Goal: Information Seeking & Learning: Learn about a topic

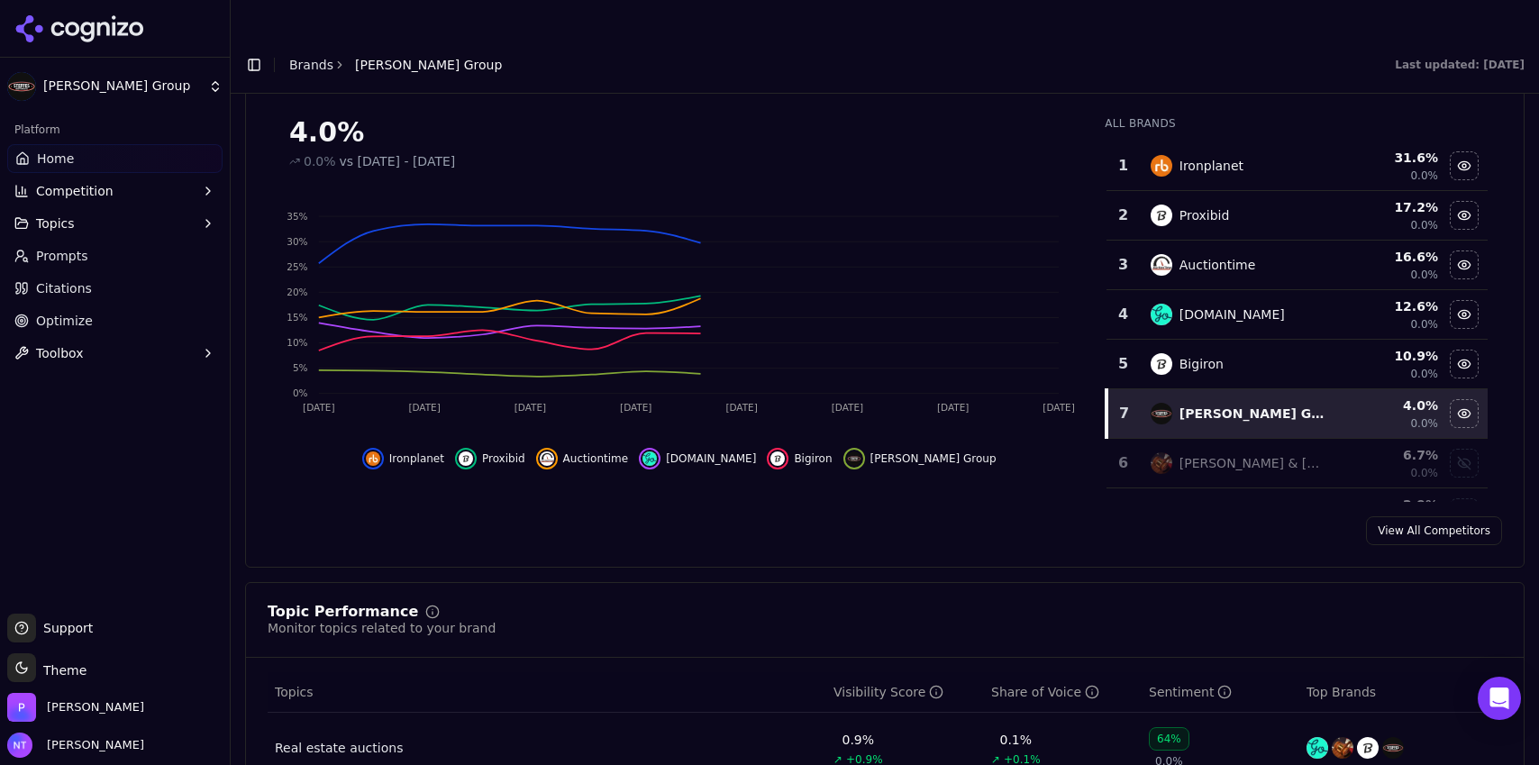
scroll to position [263, 0]
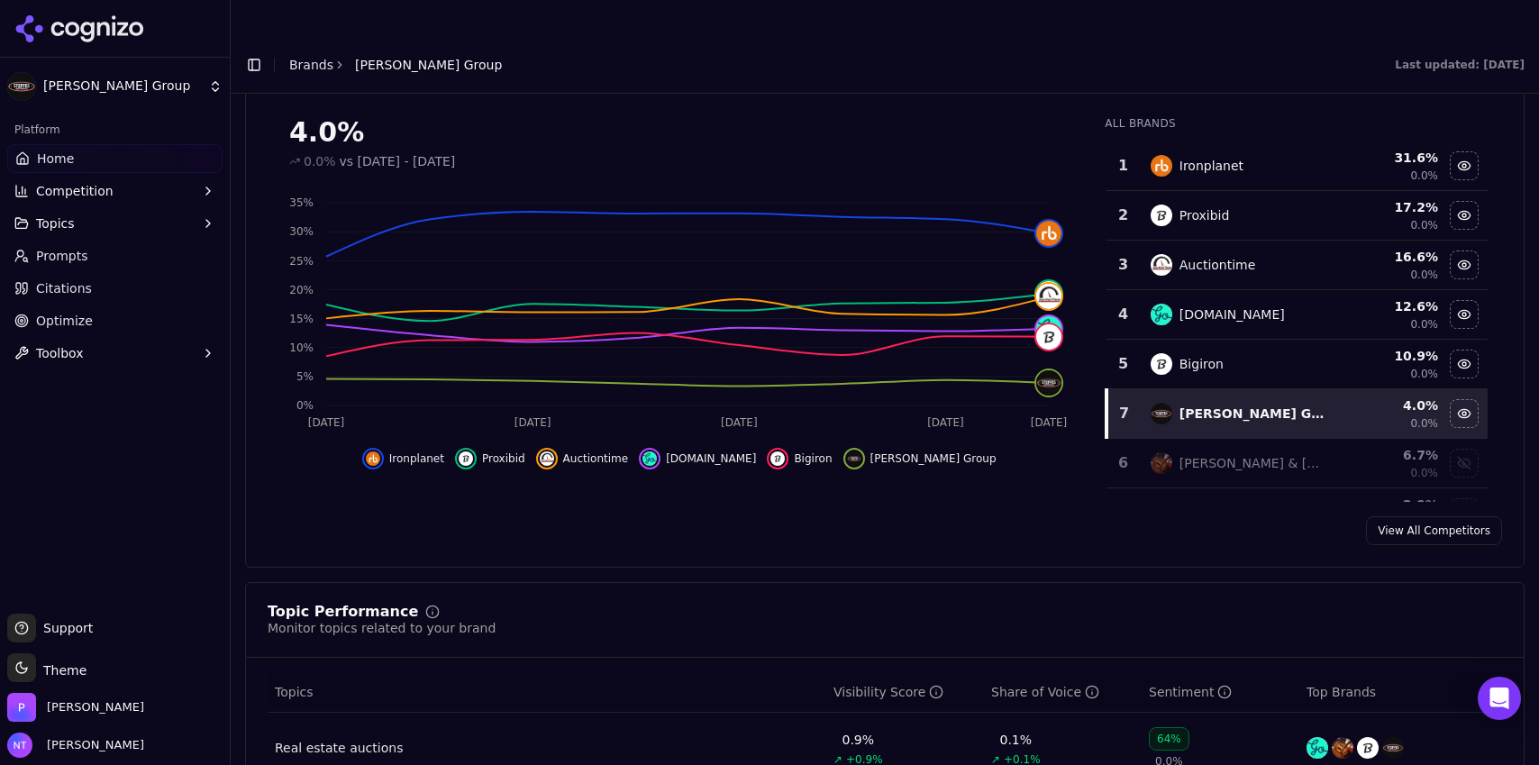
drag, startPoint x: 1538, startPoint y: 192, endPoint x: 1201, endPoint y: 52, distance: 364.9
click at [922, 52] on header "Toggle Sidebar Brands [PERSON_NAME] Group Last updated: [DATE]" at bounding box center [885, 65] width 1309 height 58
drag, startPoint x: 1536, startPoint y: 183, endPoint x: 1241, endPoint y: 94, distance: 307.9
click at [922, 102] on div "All Brands 1 Ironplanet 31.6 % 0.0% 2 Proxibid 17.2 % 0.0% 3 Auctiontime 16.6 %…" at bounding box center [1297, 302] width 412 height 400
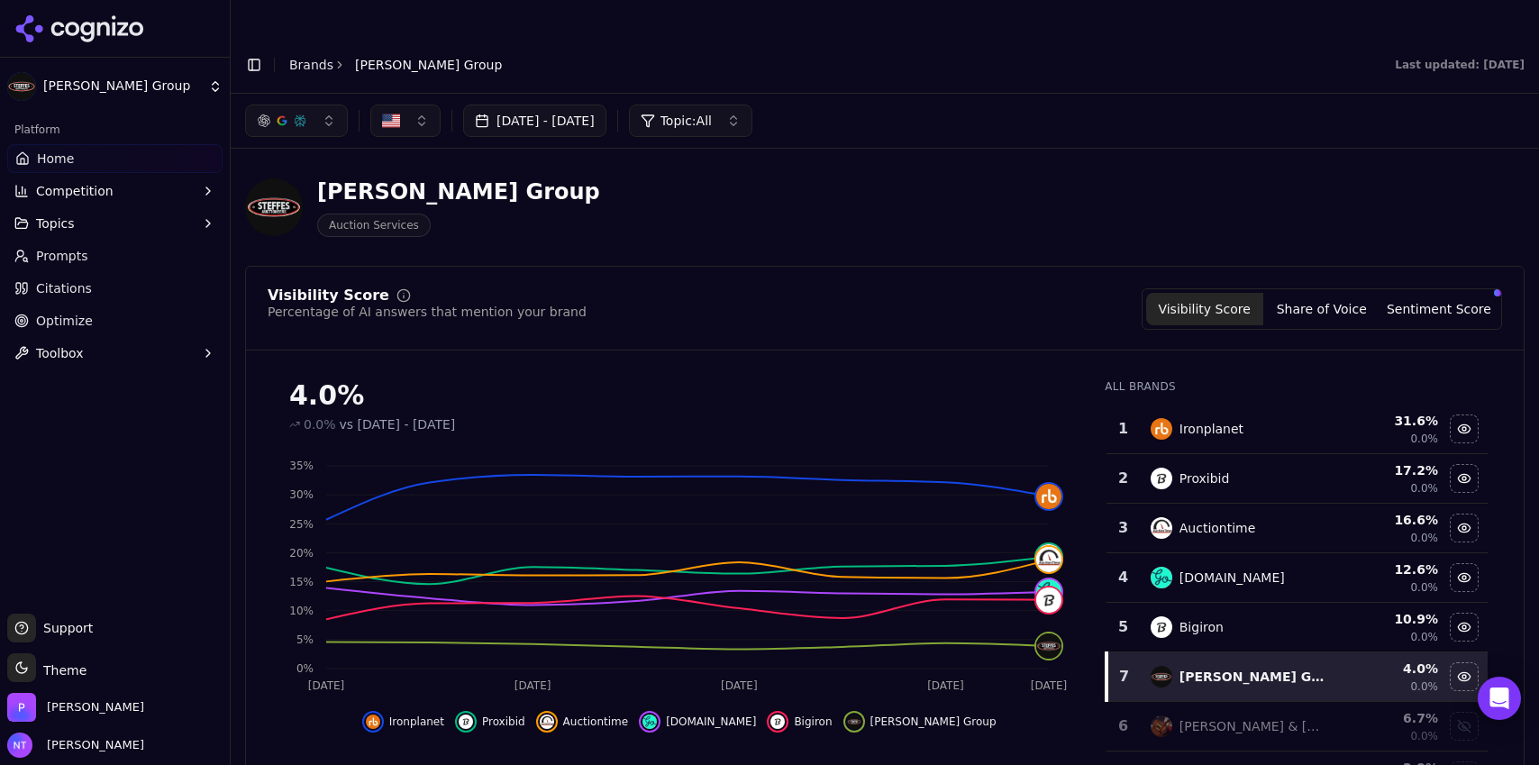
click at [247, 52] on button "Toggle Sidebar" at bounding box center [254, 64] width 25 height 25
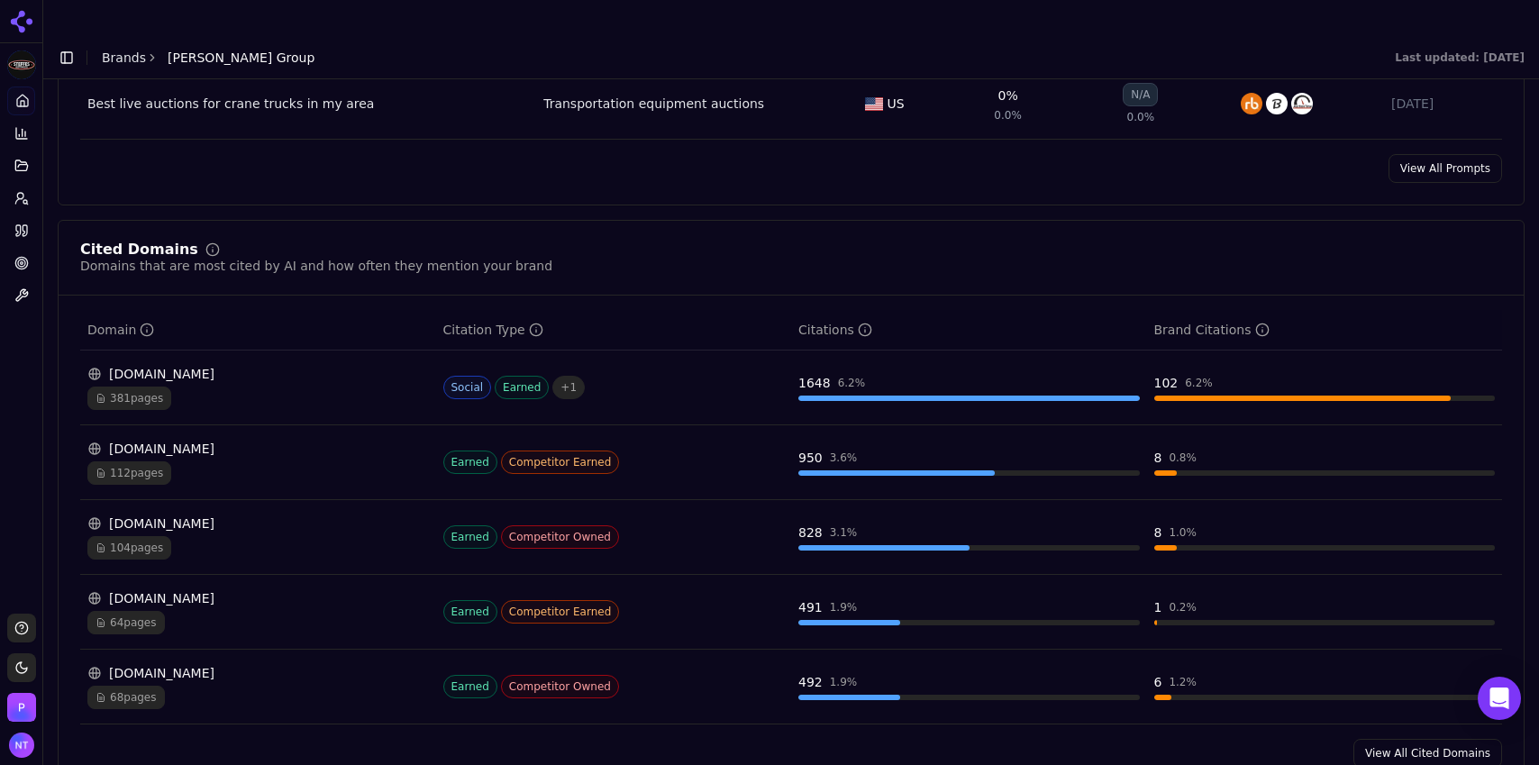
scroll to position [1687, 0]
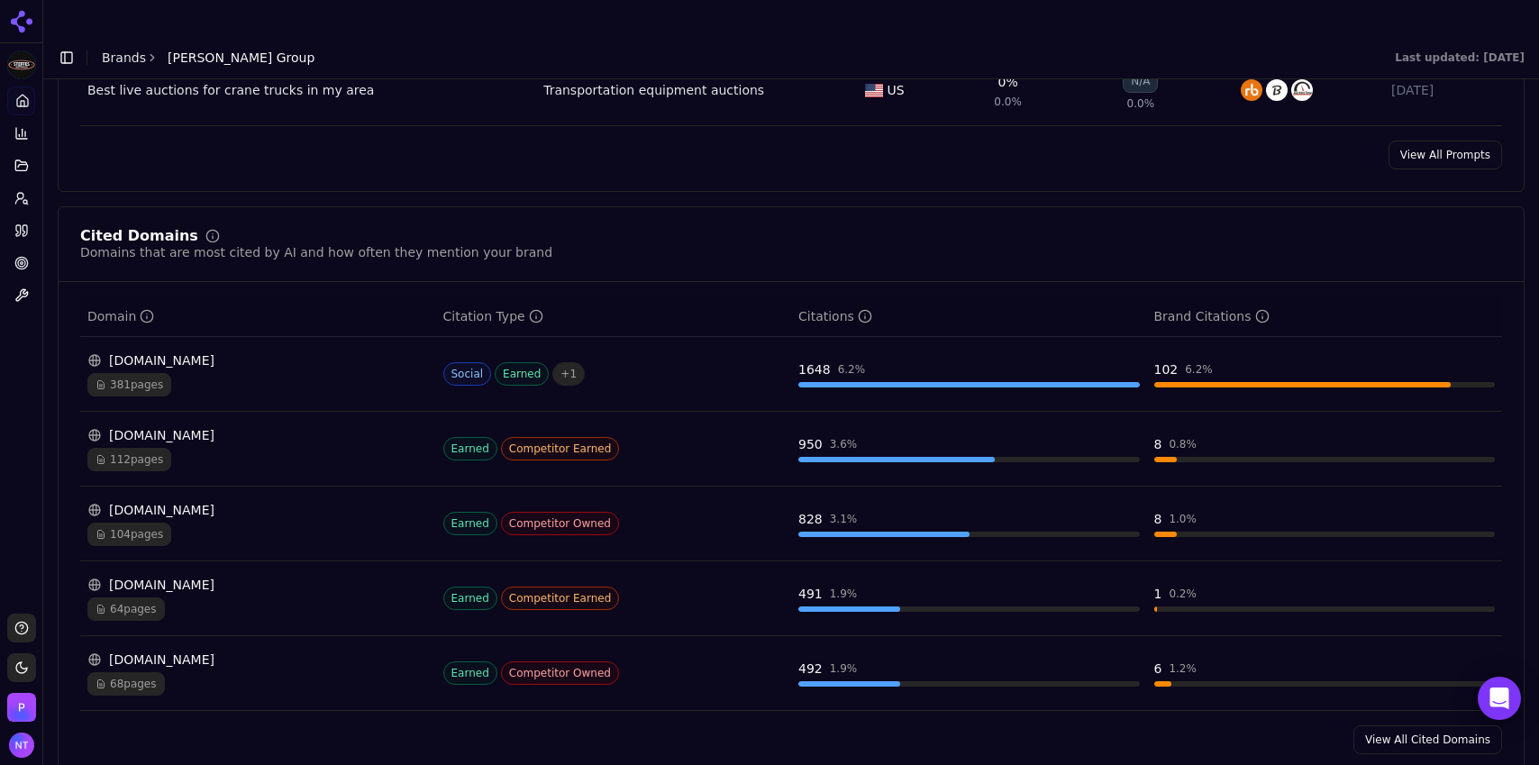
click at [922, 474] on link "View All Cited Domains" at bounding box center [1428, 740] width 149 height 29
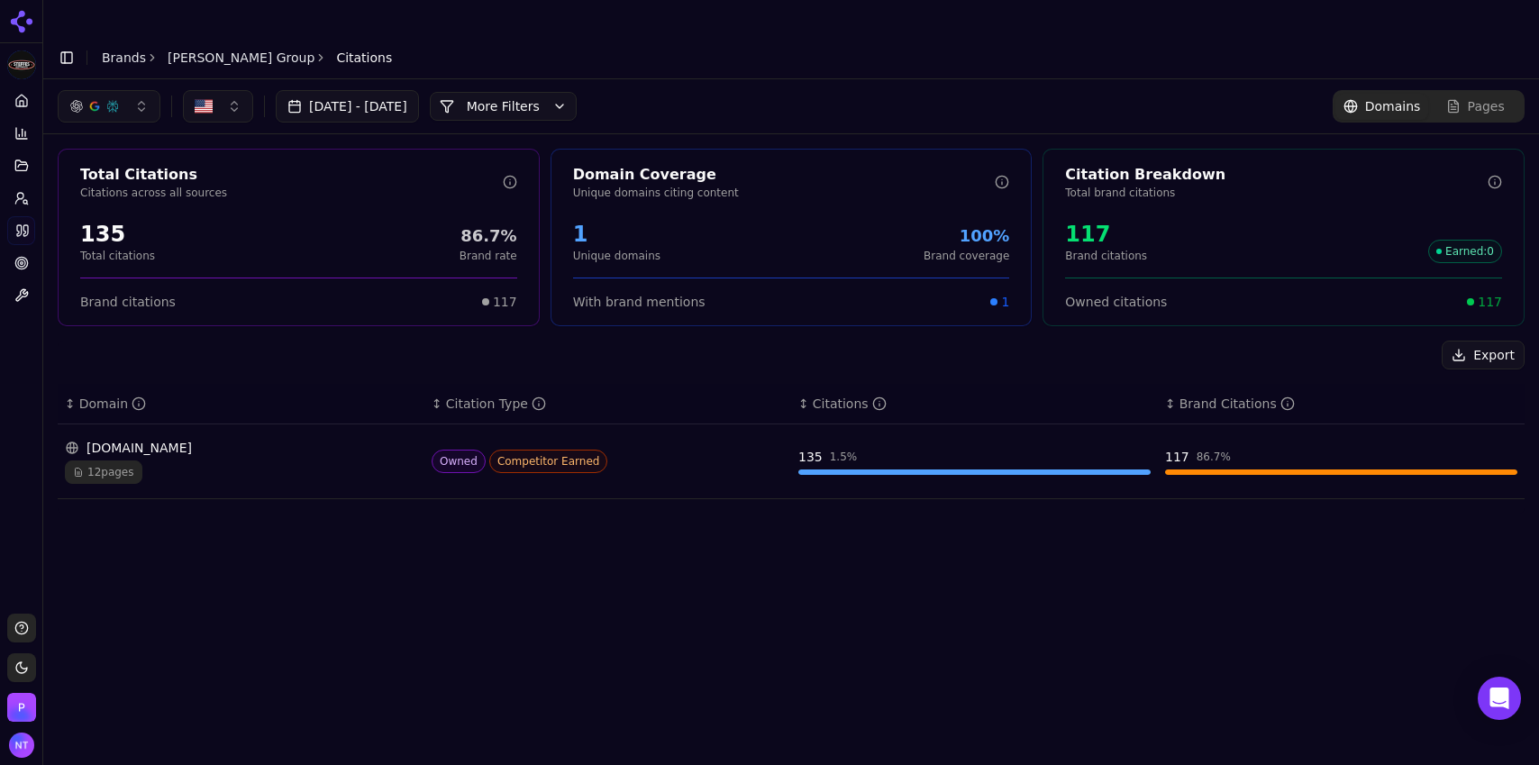
click at [577, 92] on button "More Filters" at bounding box center [503, 106] width 147 height 29
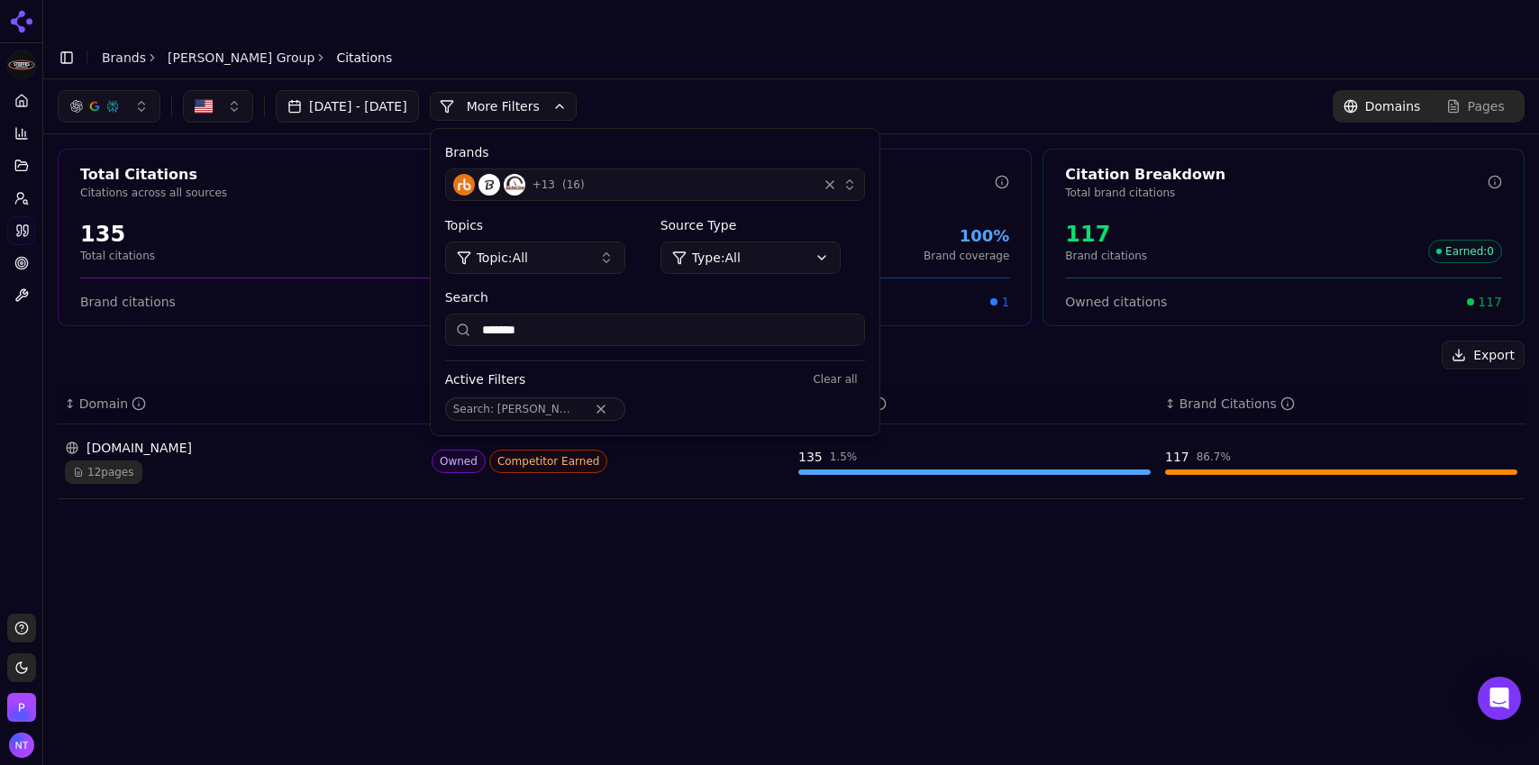
click at [606, 402] on button "Remove Search filter" at bounding box center [601, 409] width 32 height 14
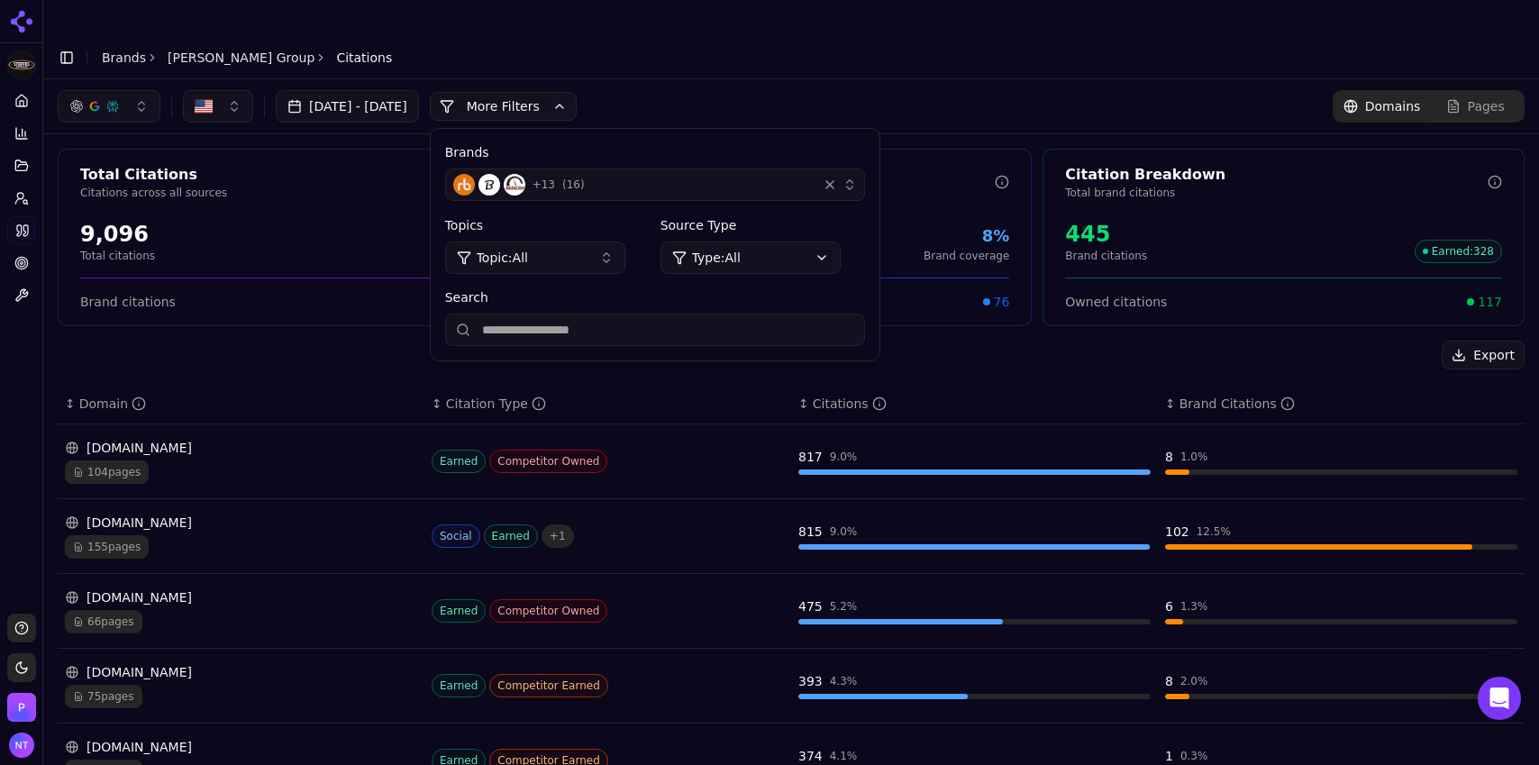
click at [715, 174] on div "+ 13 ( 16 )" at bounding box center [631, 185] width 357 height 22
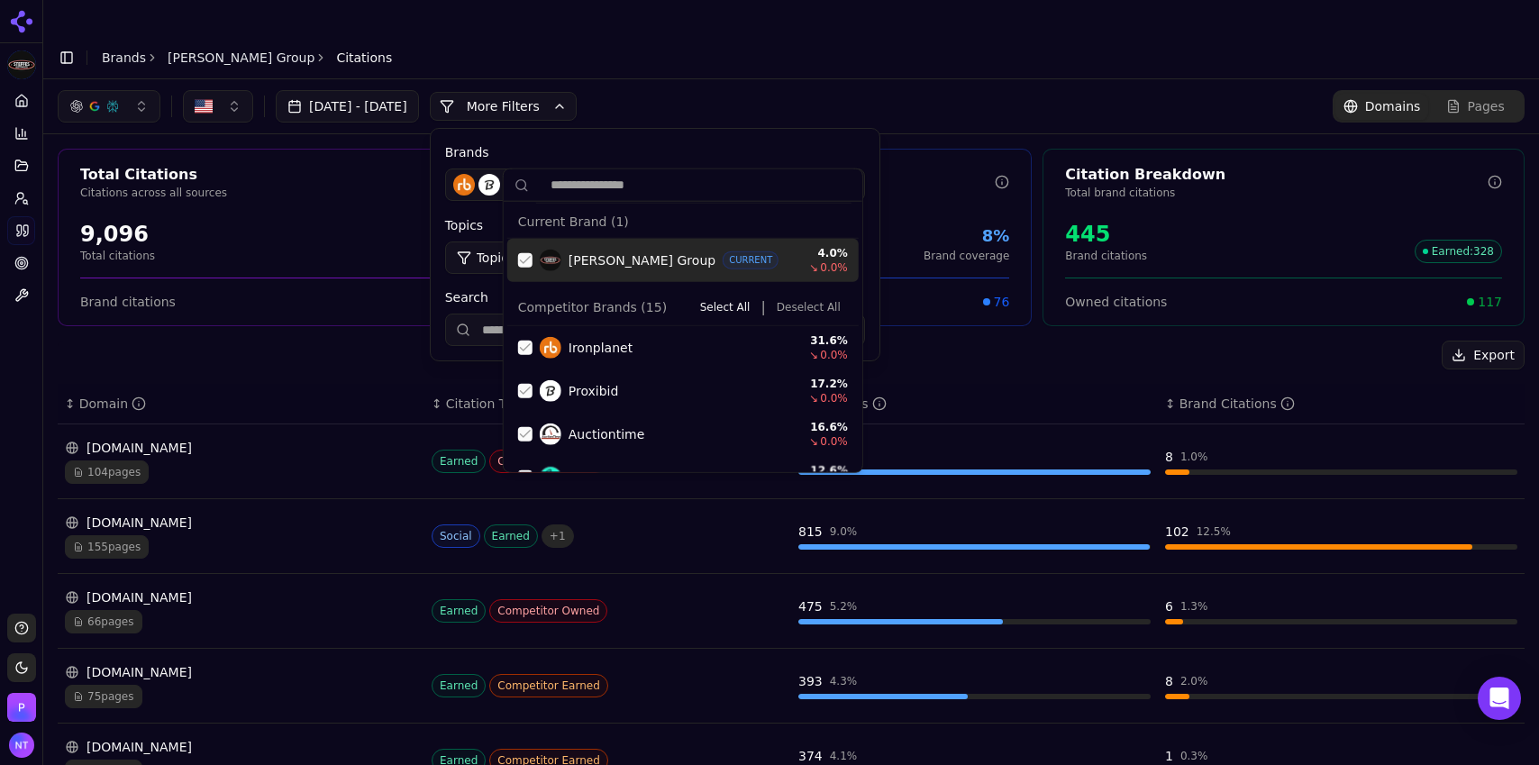
click at [787, 306] on button "Deselect All" at bounding box center [809, 308] width 78 height 22
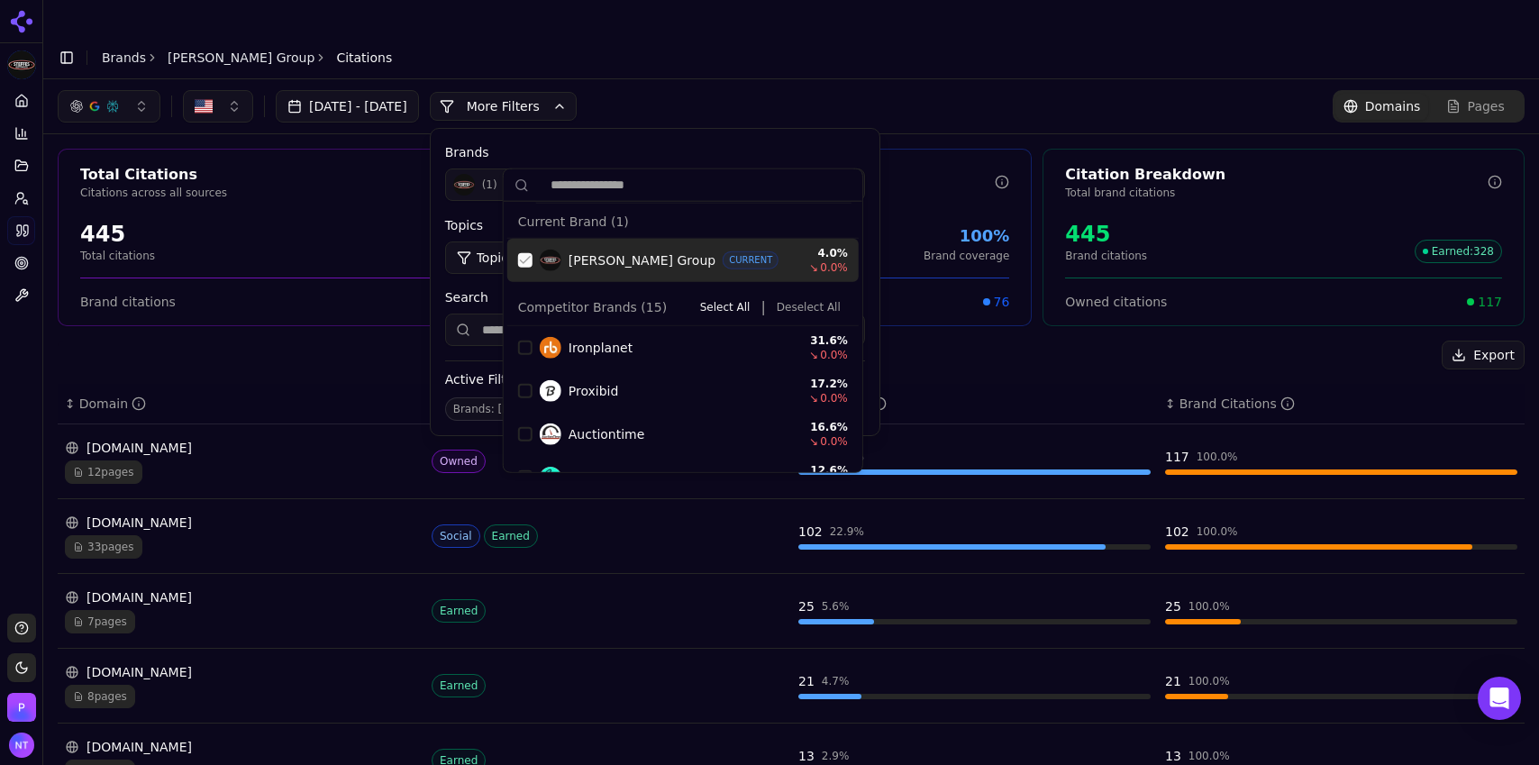
click at [526, 260] on div "Suggestions" at bounding box center [525, 260] width 14 height 14
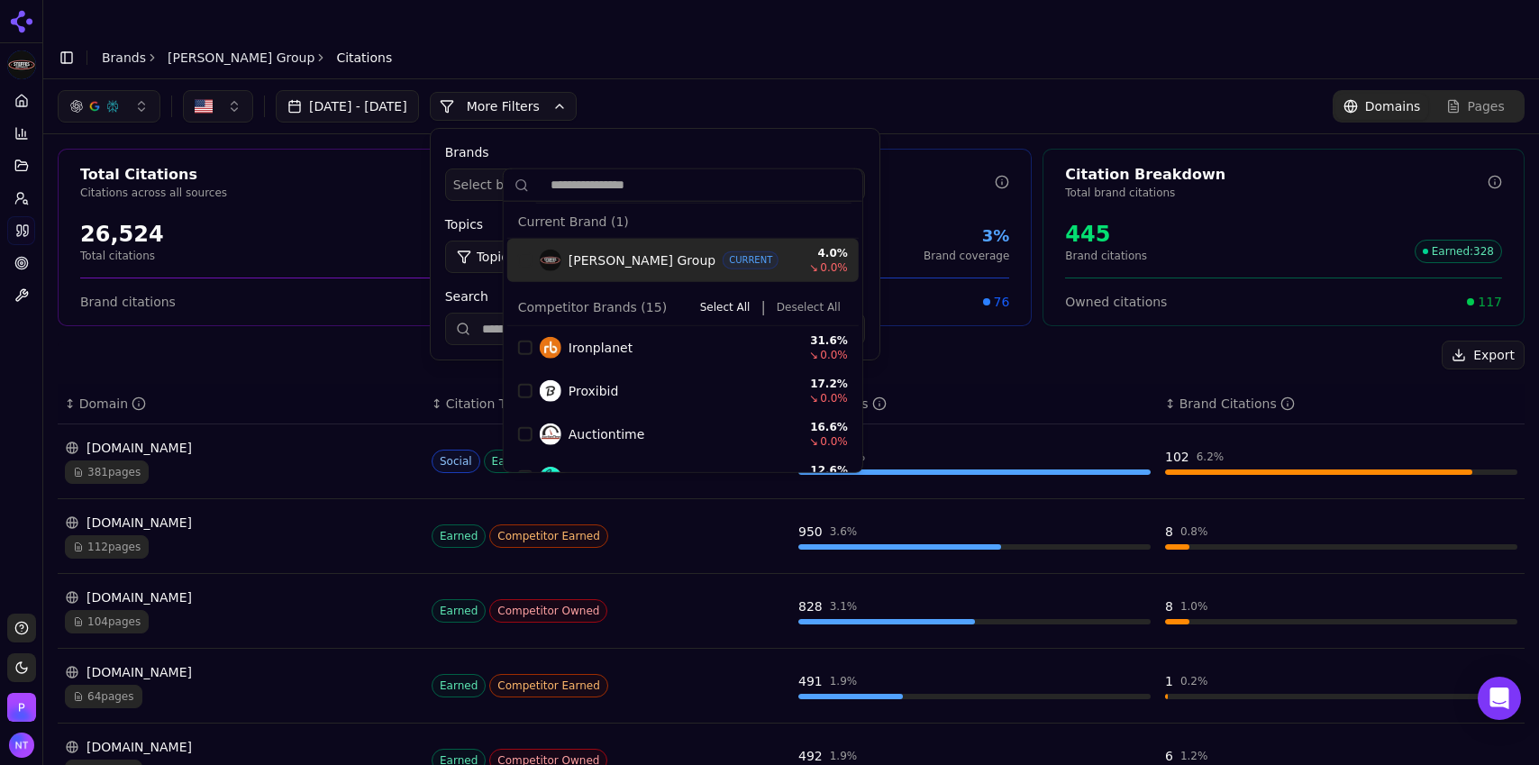
click at [717, 79] on div "[DATE] - [DATE] More More Filters Brands Select brands... Topics Topic: All Sou…" at bounding box center [791, 106] width 1496 height 54
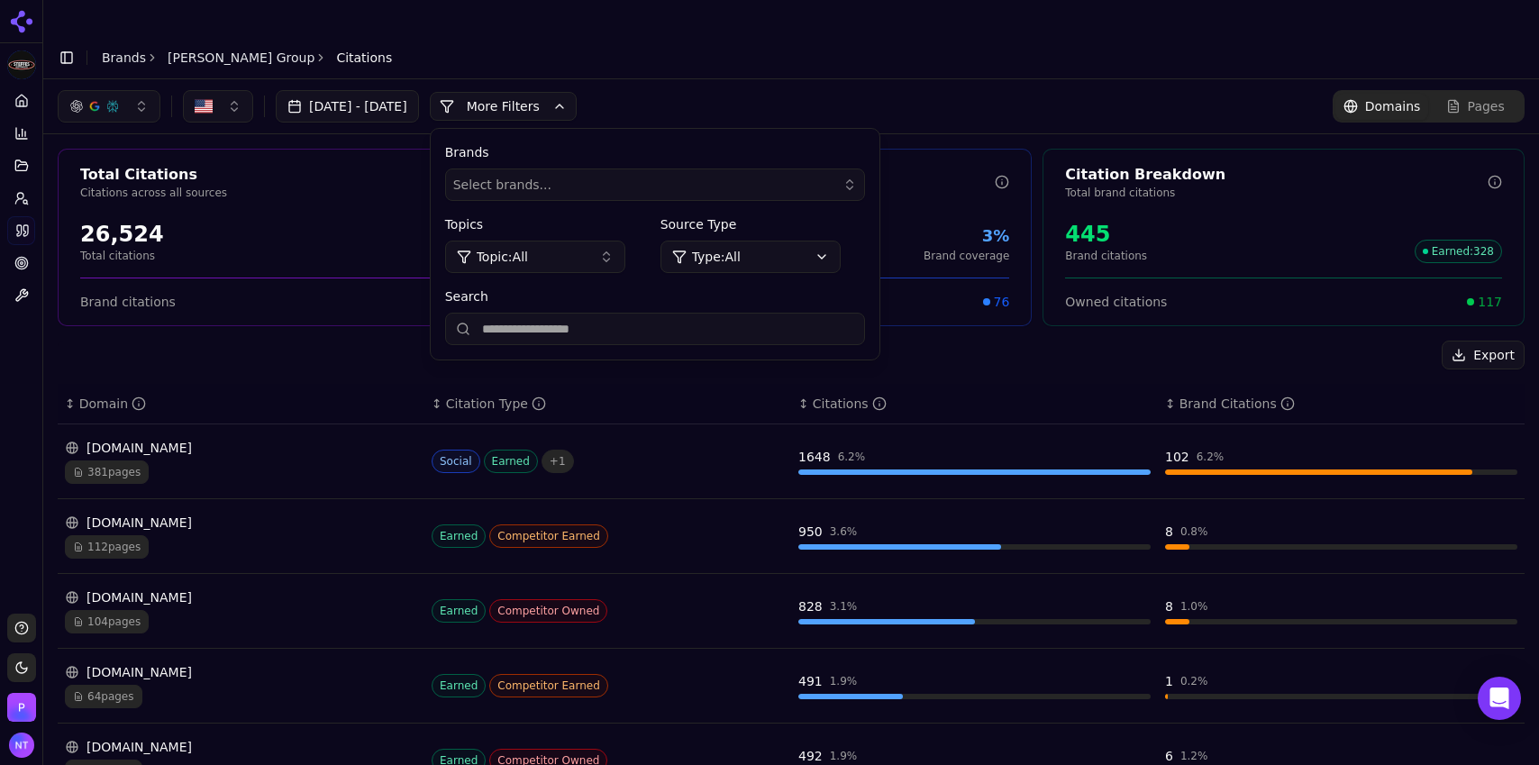
click at [577, 92] on button "More Filters" at bounding box center [503, 106] width 147 height 29
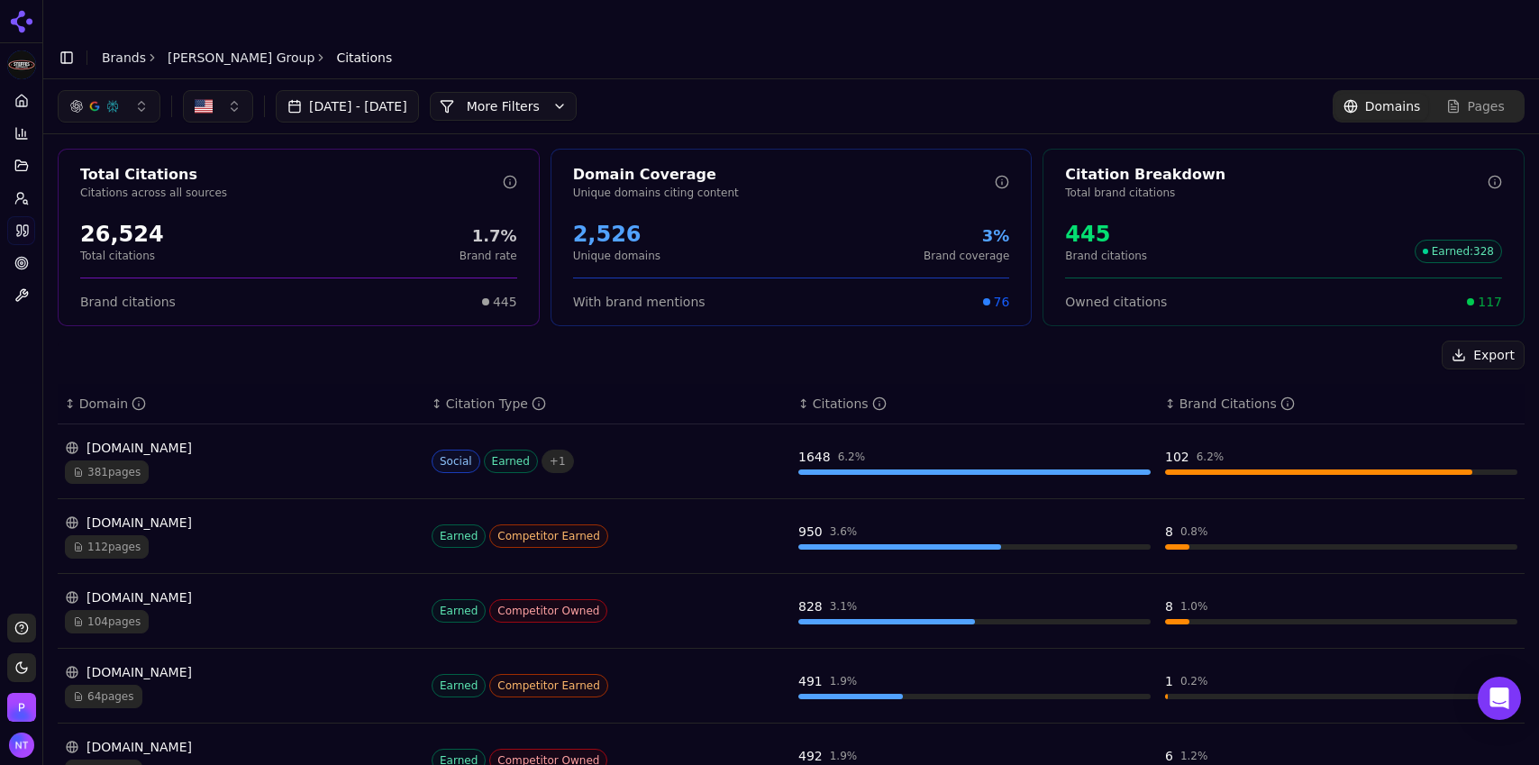
click at [922, 97] on span "Pages" at bounding box center [1486, 106] width 37 height 18
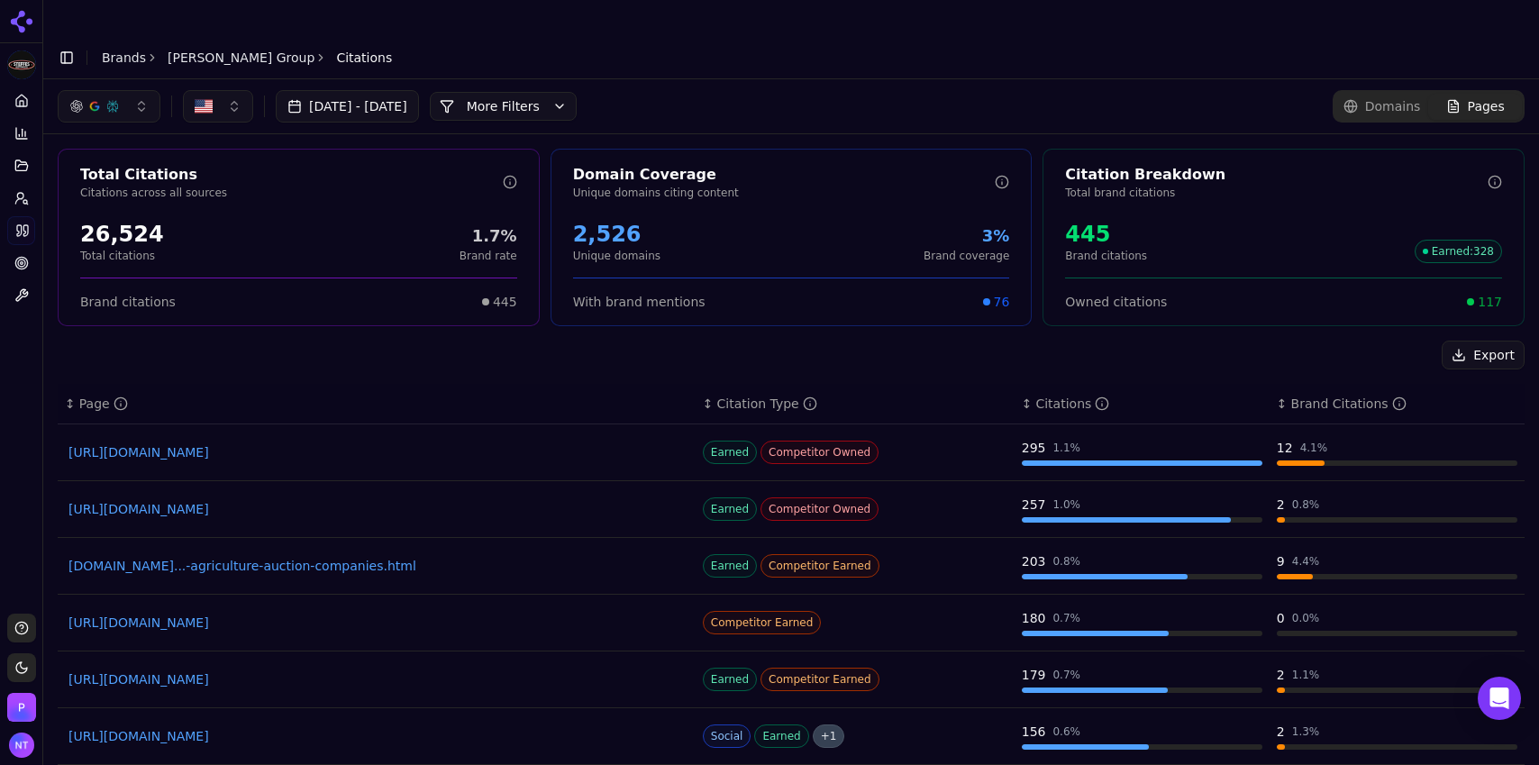
click at [242, 474] on link "[DOMAIN_NAME]...-agriculture-auction-companies.html" at bounding box center [377, 566] width 617 height 18
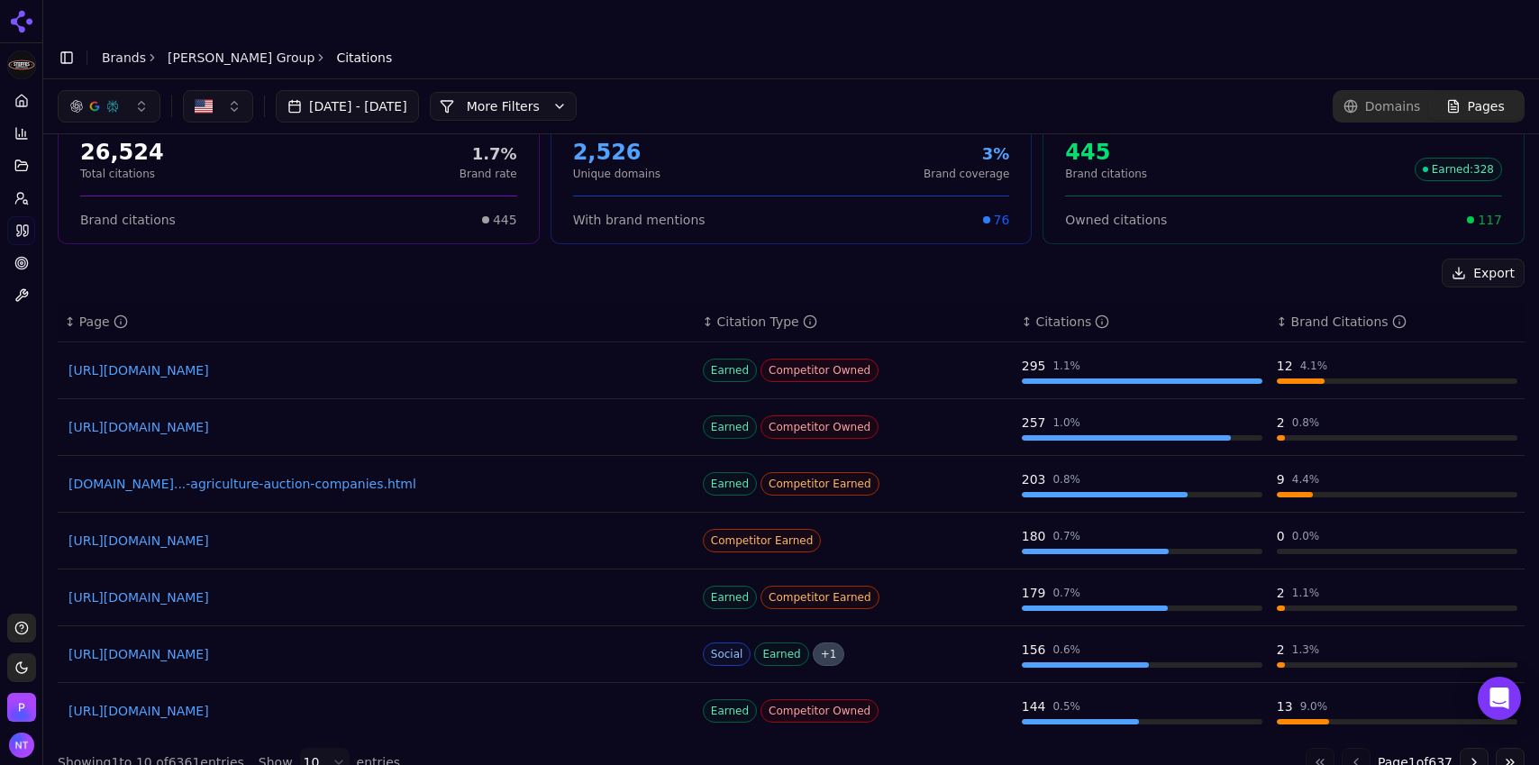
click at [573, 92] on button "More Filters" at bounding box center [503, 106] width 147 height 29
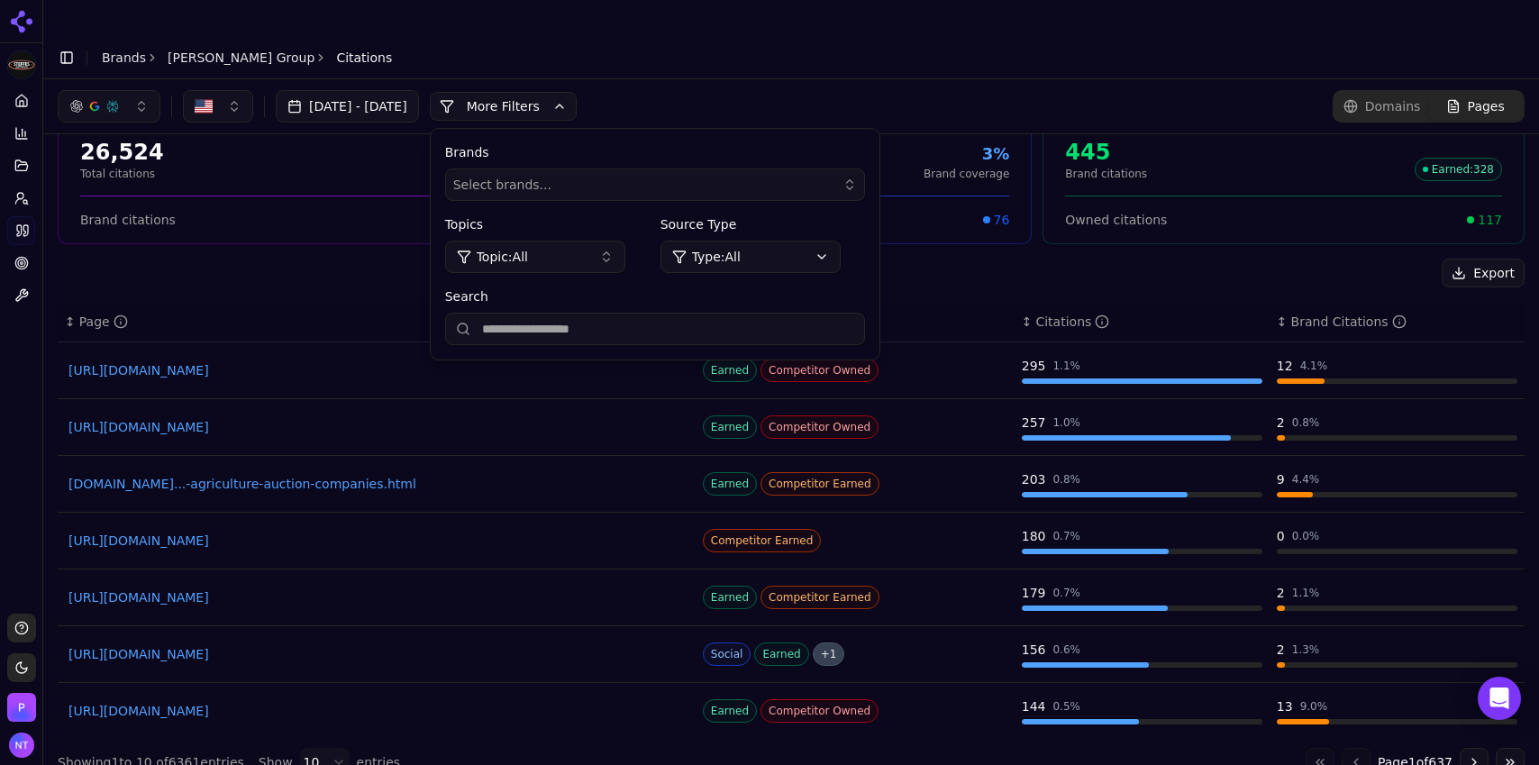
click at [570, 313] on input "Search" at bounding box center [655, 329] width 420 height 32
type input "****"
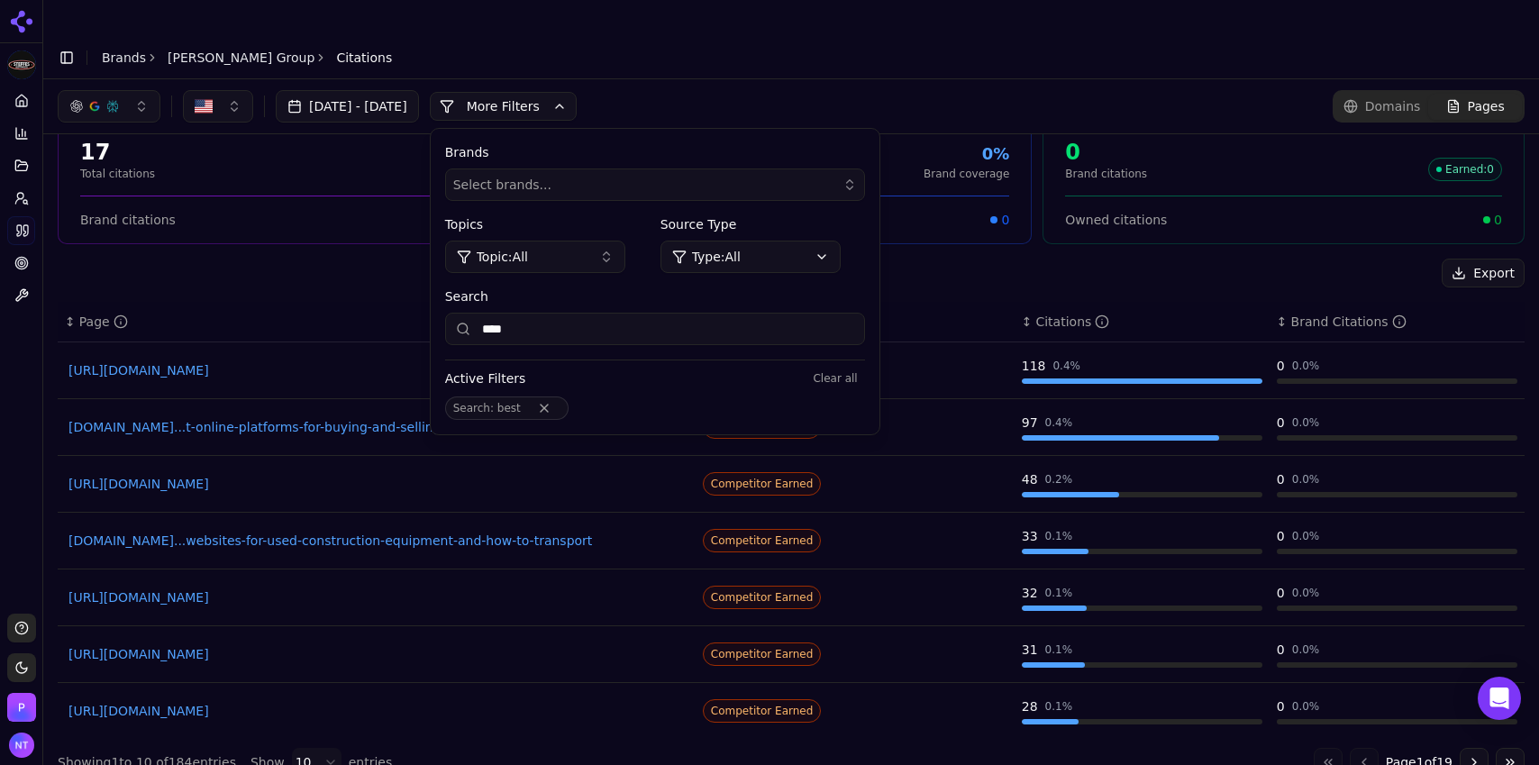
click at [740, 36] on header "Toggle Sidebar Brands [PERSON_NAME] Group Citations" at bounding box center [791, 57] width 1496 height 43
click at [577, 92] on button "More Filters" at bounding box center [503, 106] width 147 height 29
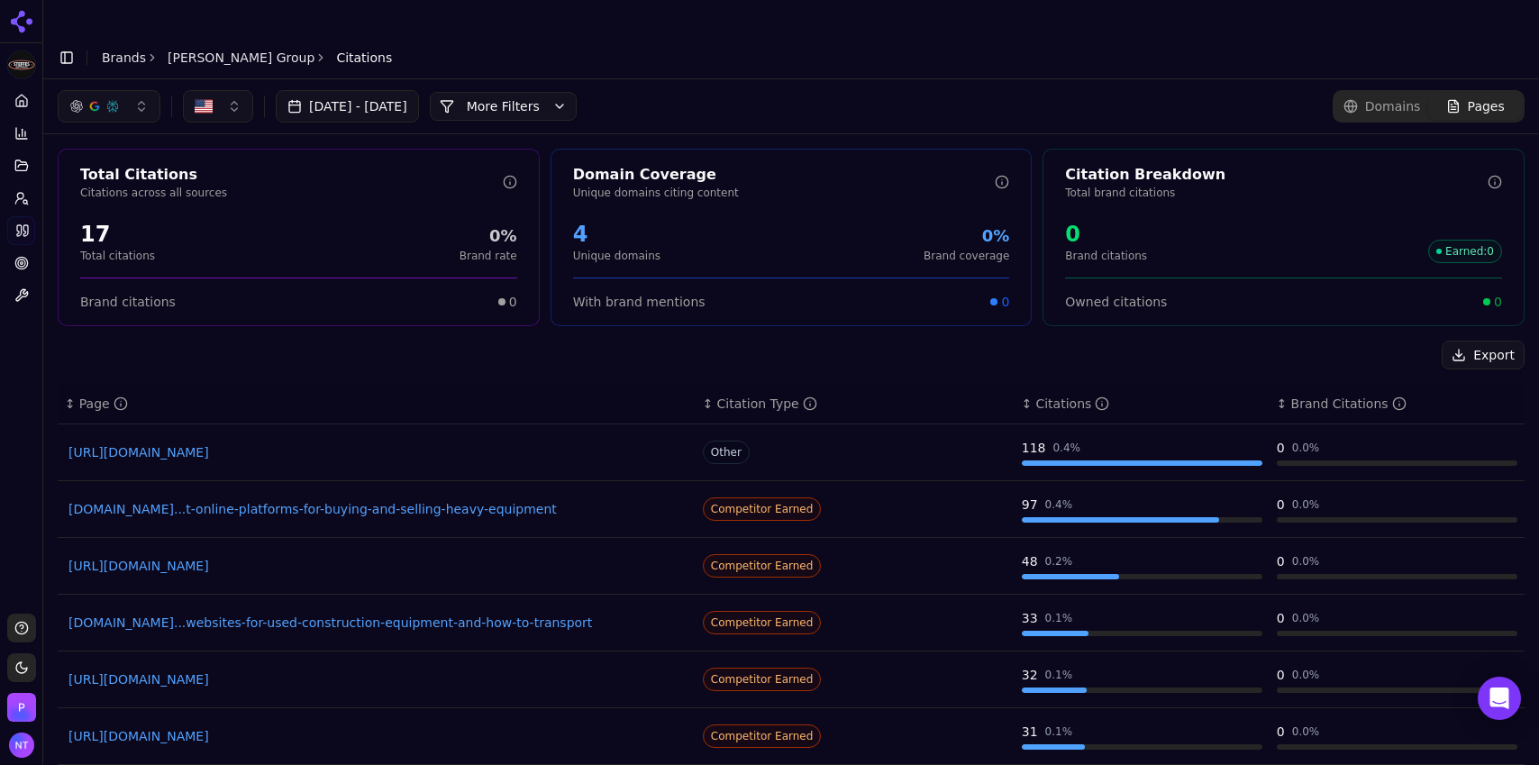
click at [571, 92] on button "More Filters" at bounding box center [503, 106] width 147 height 29
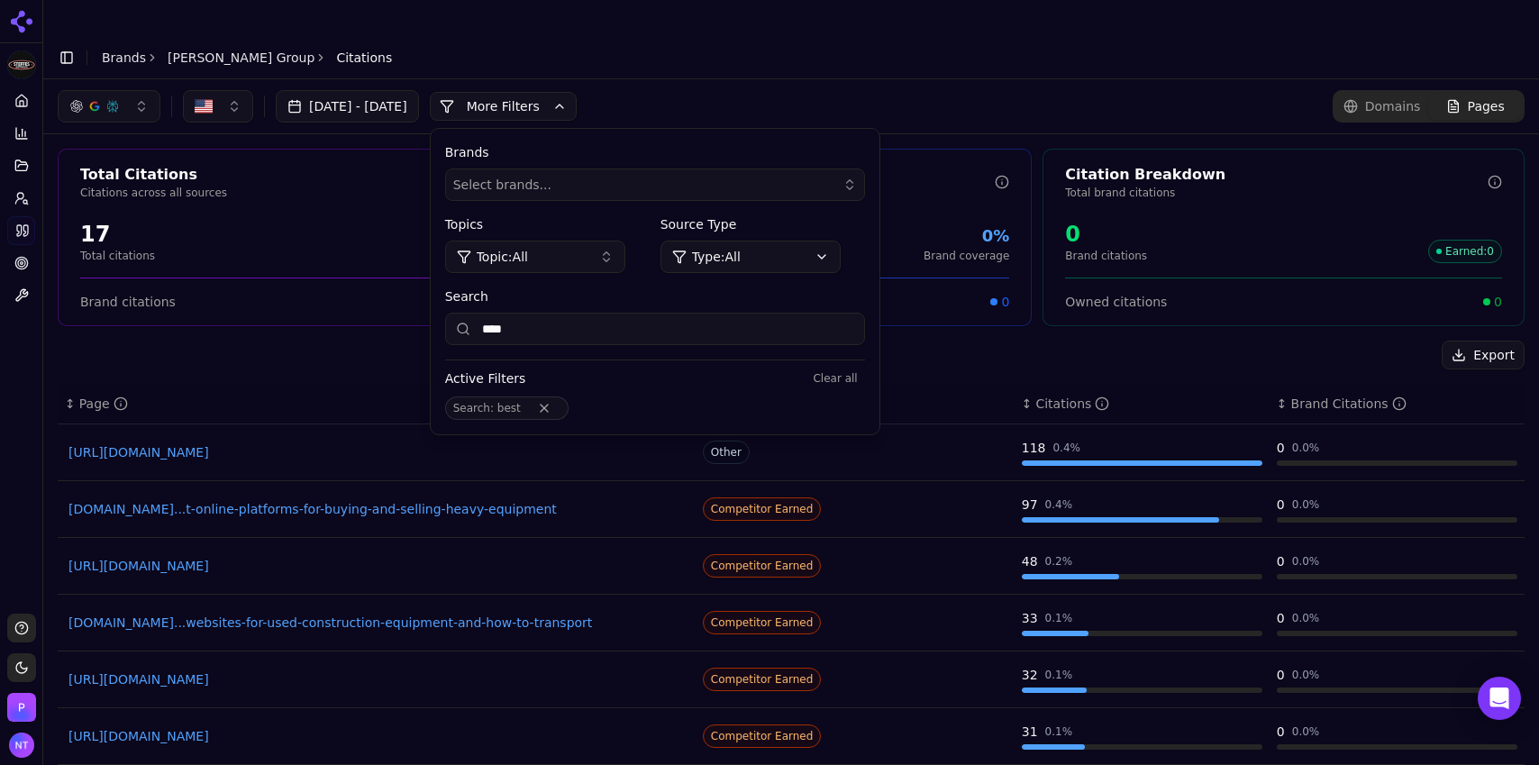
click at [864, 368] on button "Clear all" at bounding box center [835, 379] width 59 height 22
